Goal: Transaction & Acquisition: Subscribe to service/newsletter

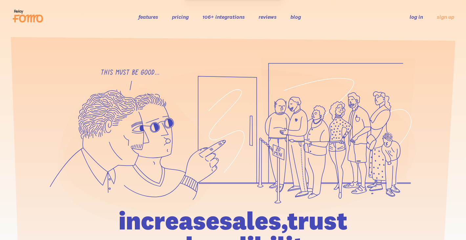
click at [185, 17] on link "pricing" at bounding box center [180, 16] width 17 height 7
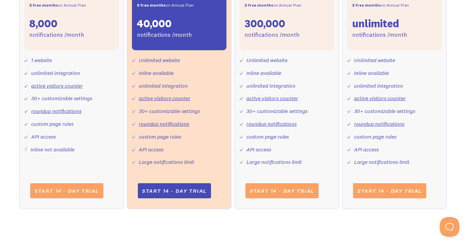
scroll to position [268, 0]
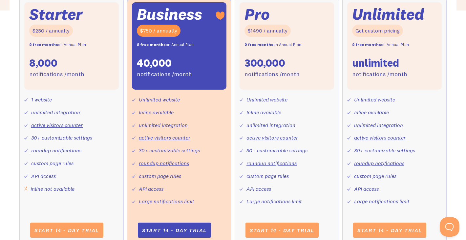
click at [53, 31] on div "$250 / annually" at bounding box center [51, 31] width 44 height 12
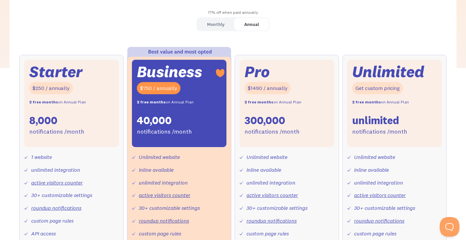
scroll to position [209, 0]
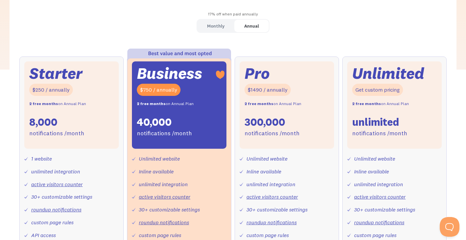
click at [220, 24] on div "Monthly" at bounding box center [215, 26] width 17 height 10
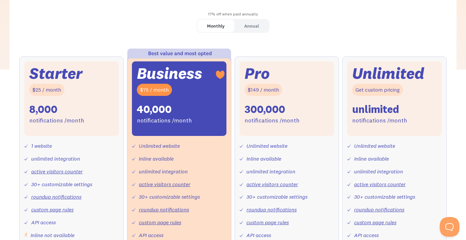
click at [250, 19] on div "Monthly Annual" at bounding box center [232, 26] width 73 height 14
click at [248, 26] on div "Annual" at bounding box center [251, 26] width 15 height 10
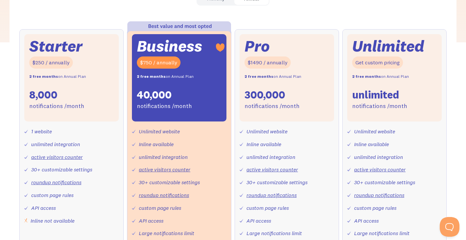
scroll to position [230, 0]
